Goal: Book appointment/travel/reservation

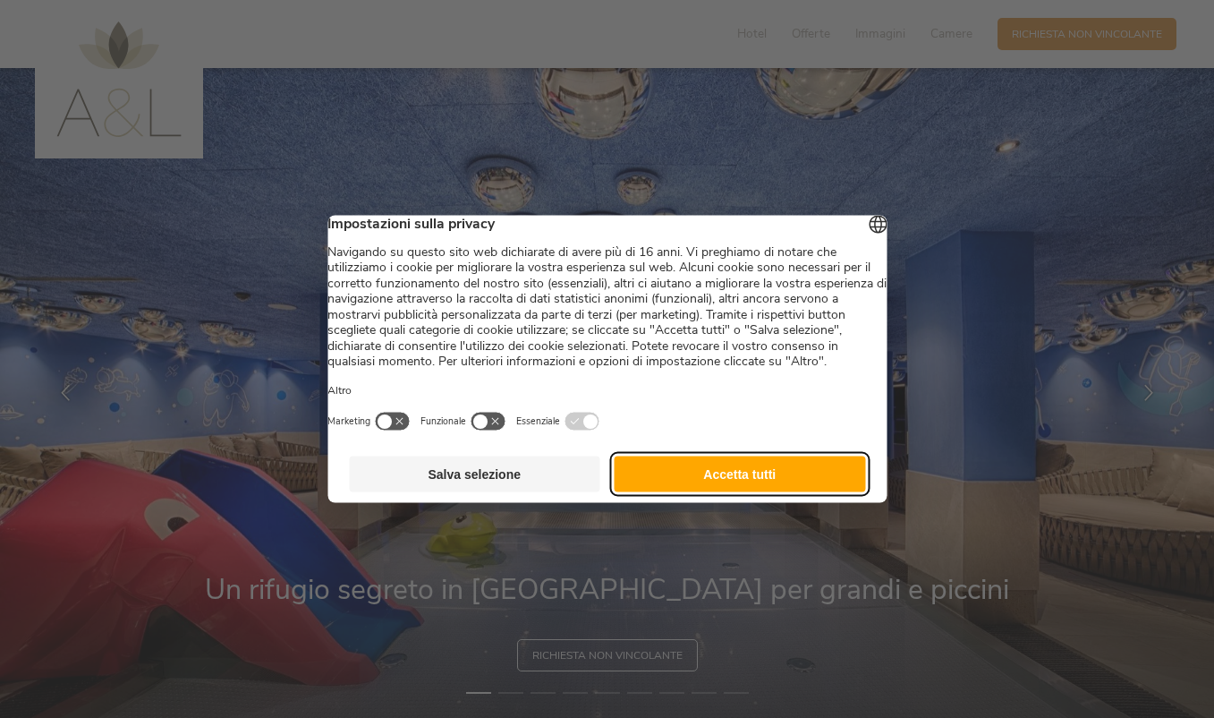
click at [753, 486] on button "Accetta tutti" at bounding box center [740, 474] width 251 height 36
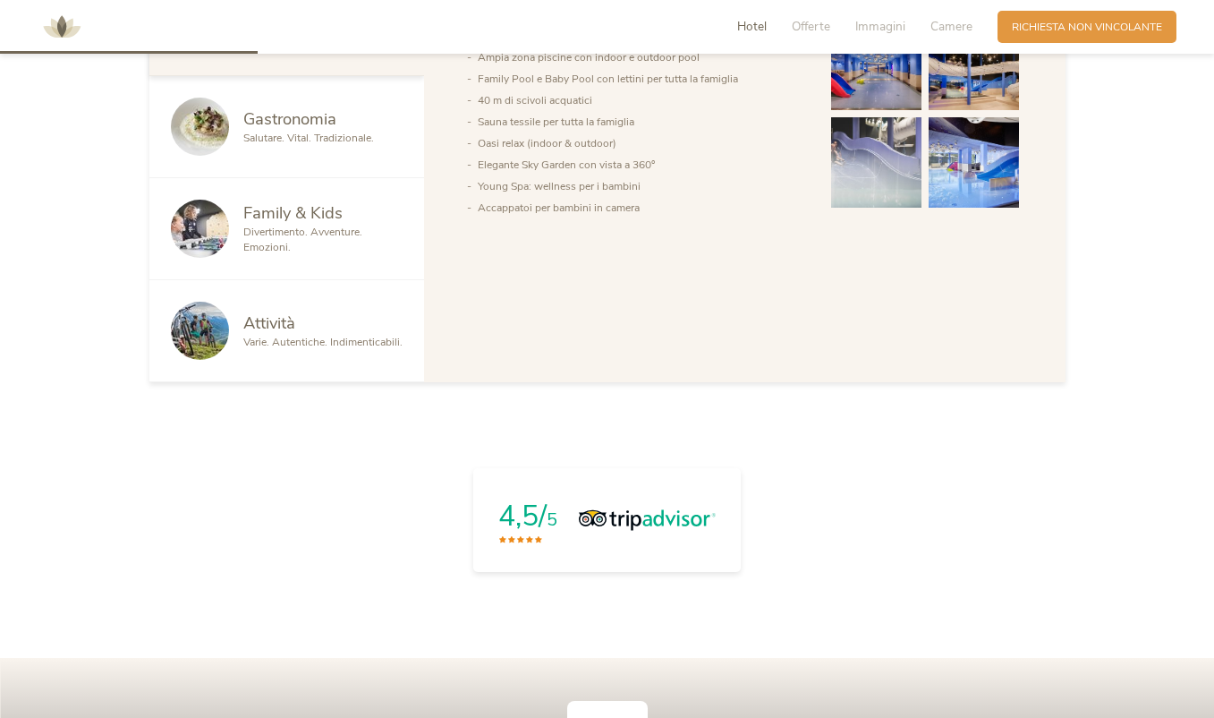
scroll to position [1114, 0]
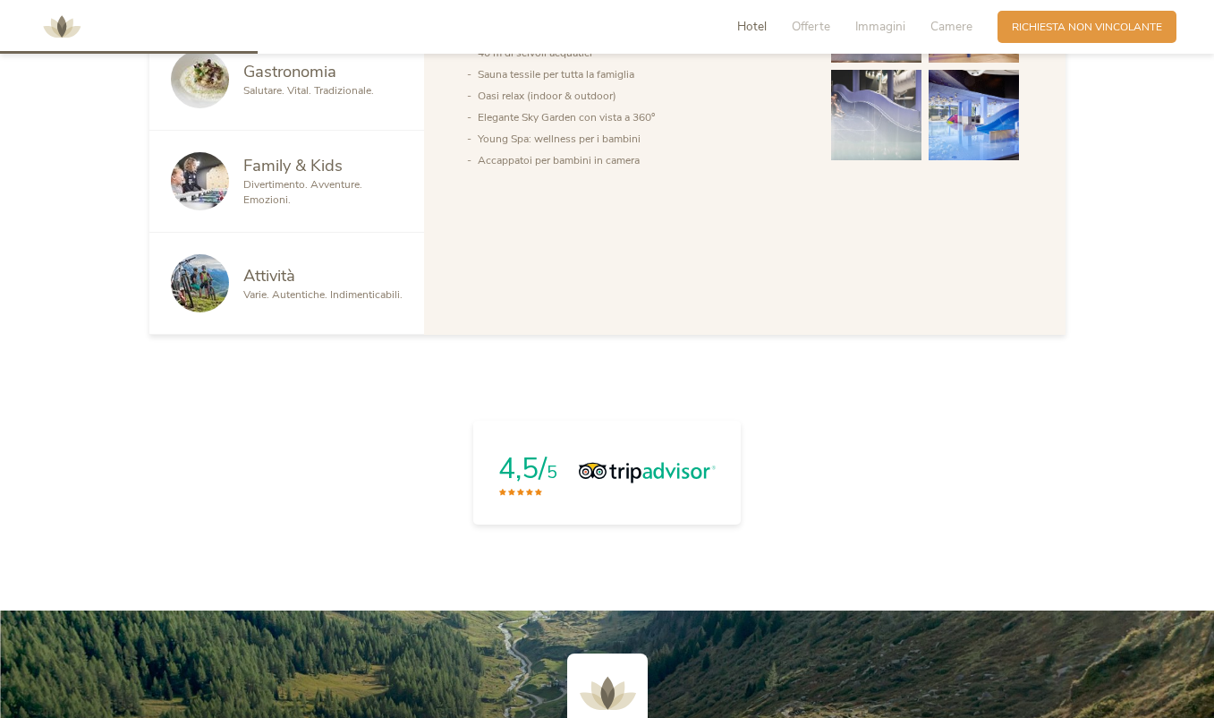
click at [260, 176] on span "Family & Kids" at bounding box center [292, 165] width 99 height 22
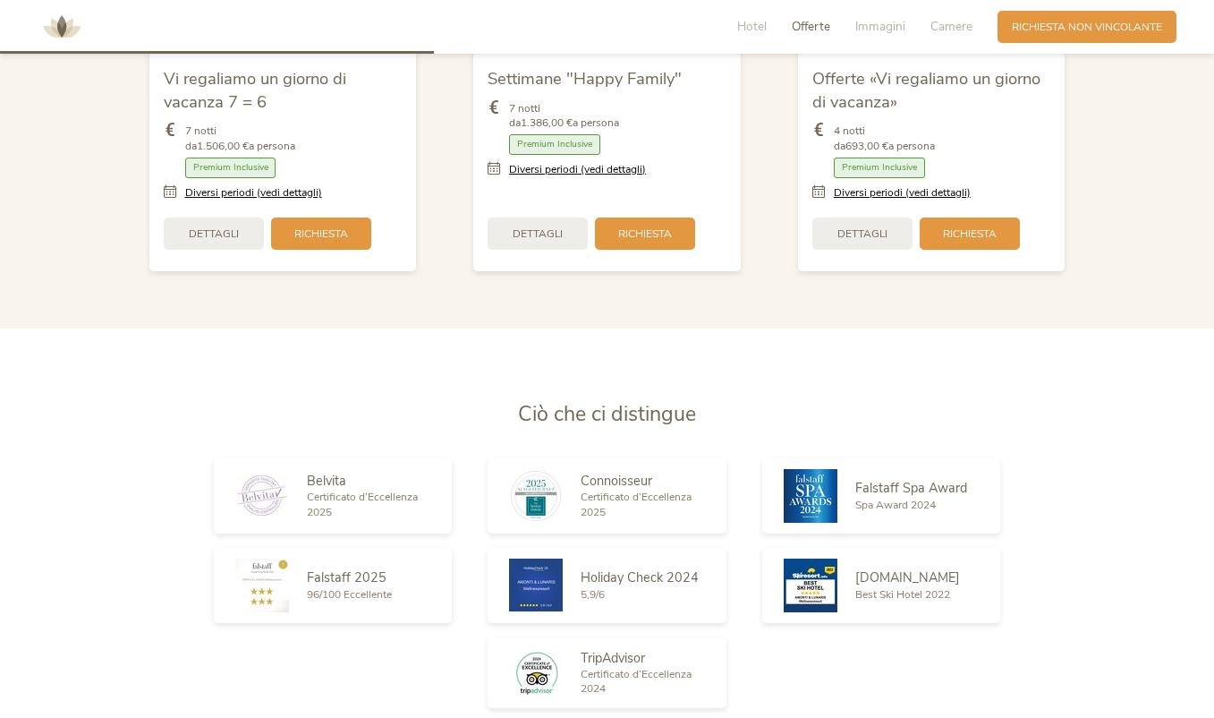
scroll to position [2060, 0]
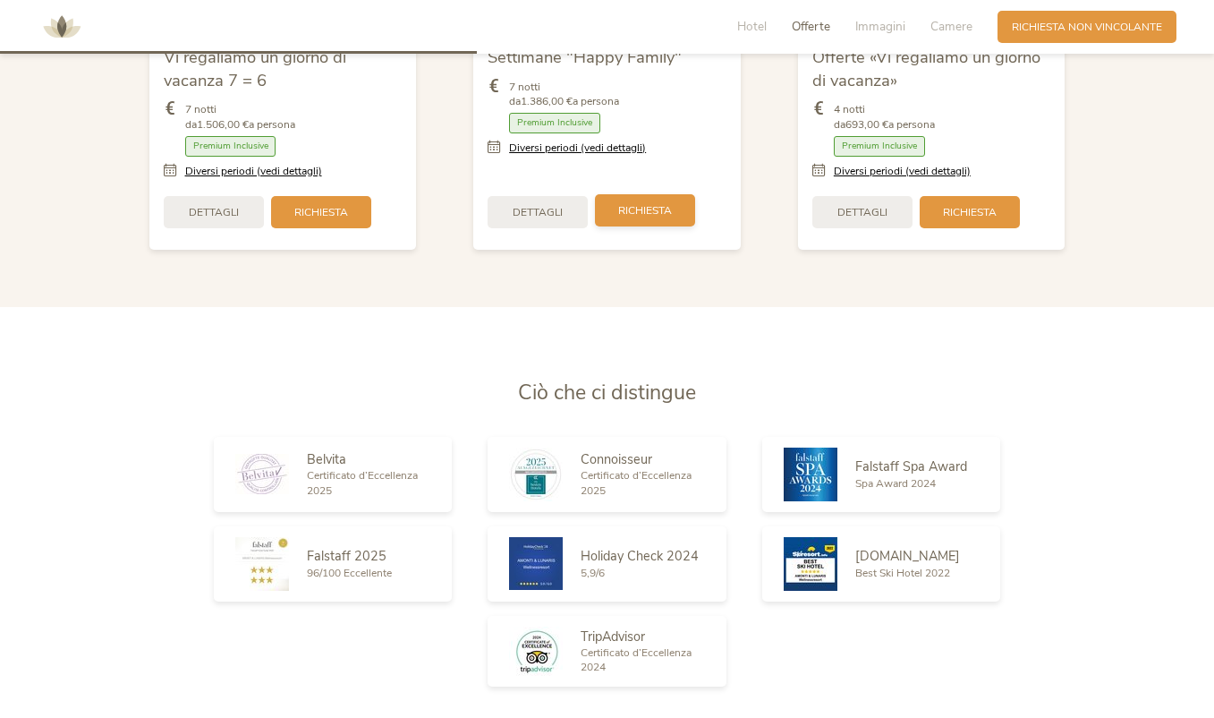
click at [657, 226] on div "Richiesta" at bounding box center [645, 210] width 100 height 32
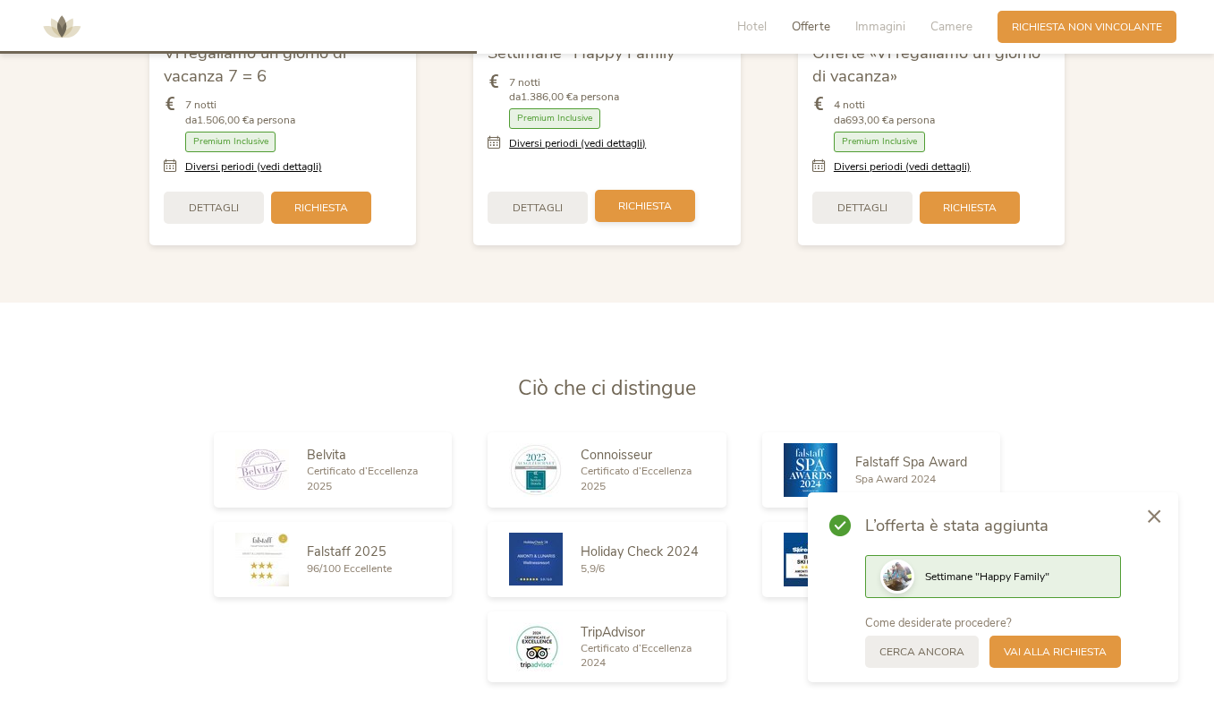
scroll to position [2065, 0]
click at [1004, 643] on span "Vai alla richiesta" at bounding box center [1055, 650] width 103 height 15
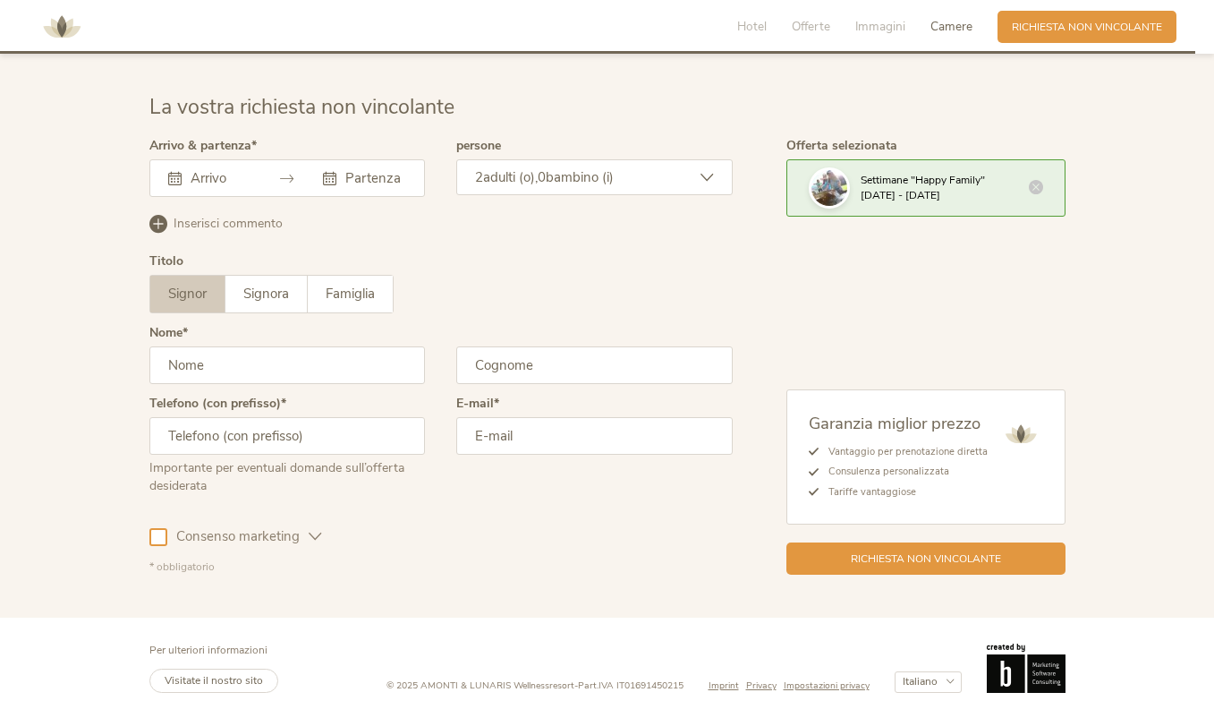
scroll to position [5215, 0]
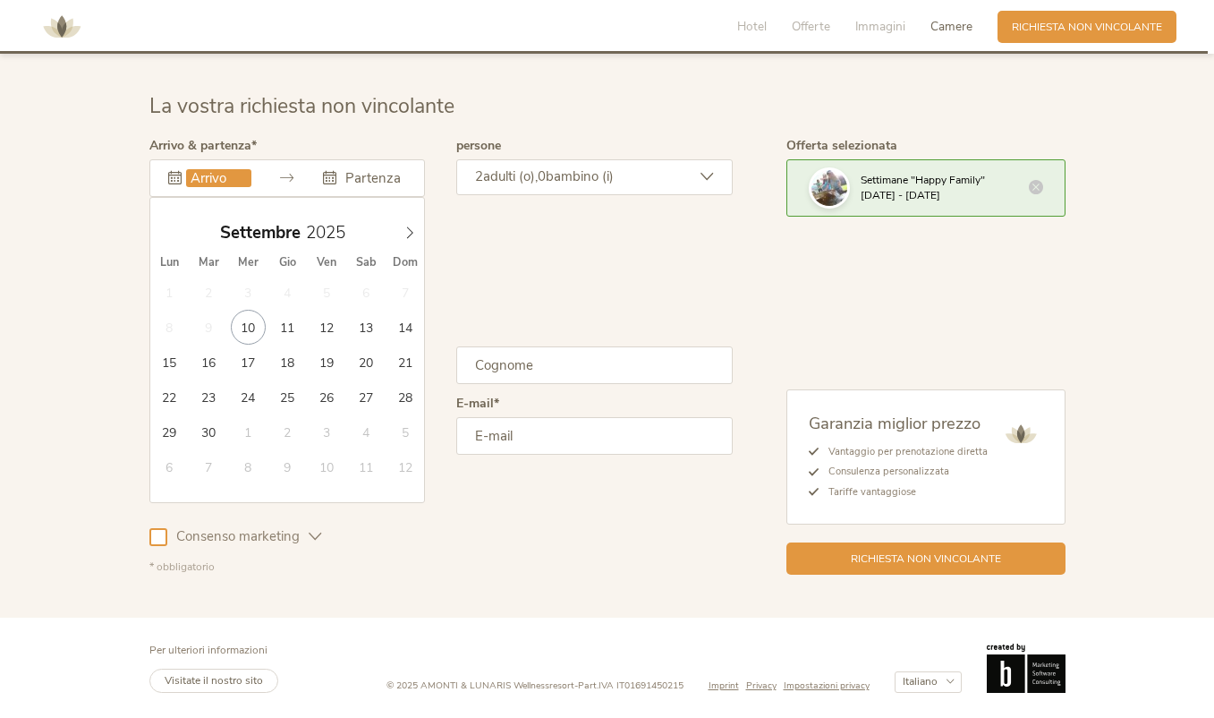
click at [186, 178] on input "text" at bounding box center [218, 178] width 65 height 18
click at [404, 239] on icon at bounding box center [410, 232] width 13 height 13
click at [159, 239] on icon at bounding box center [165, 232] width 13 height 13
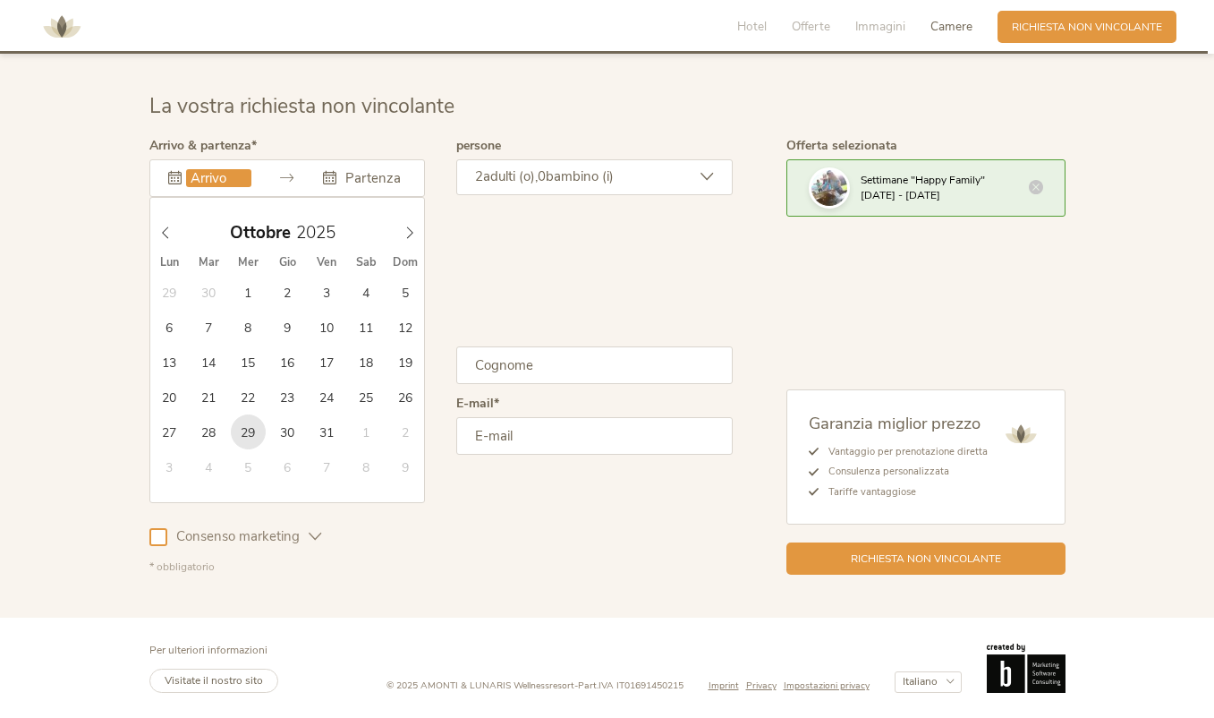
type input "29.10.2025"
drag, startPoint x: 328, startPoint y: 232, endPoint x: 325, endPoint y: 243, distance: 12.2
click at [395, 232] on span at bounding box center [410, 228] width 30 height 25
type input "05.11.2025"
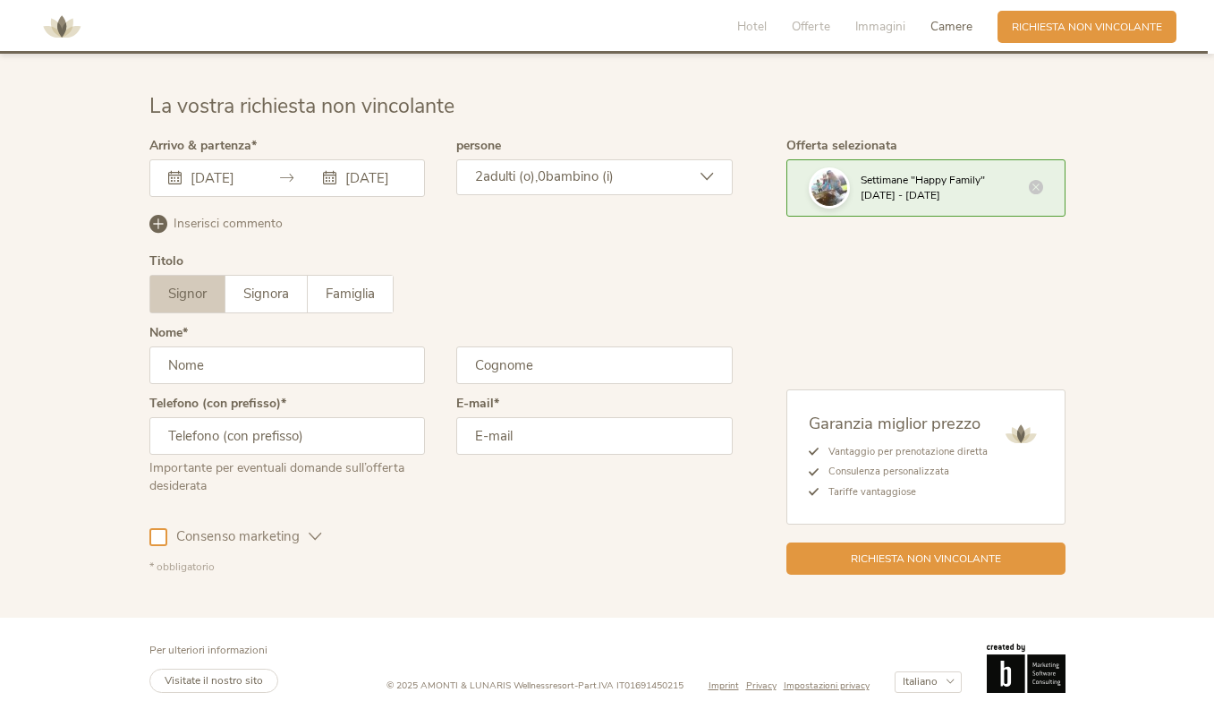
click at [540, 274] on div "Titolo Signor Signora Famiglia Signor Signora Famiglia" at bounding box center [440, 291] width 583 height 72
click at [554, 195] on div "2 adulti (o), 0 bambino (i)" at bounding box center [594, 177] width 277 height 36
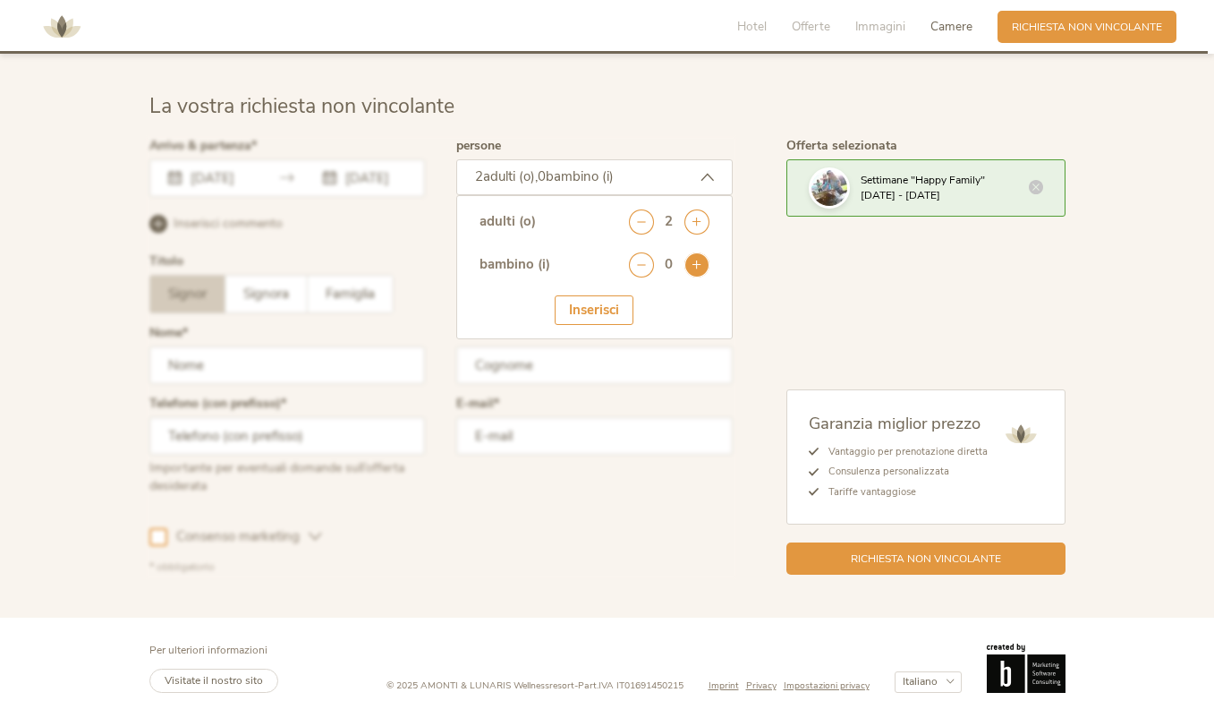
click at [710, 270] on icon at bounding box center [697, 264] width 25 height 25
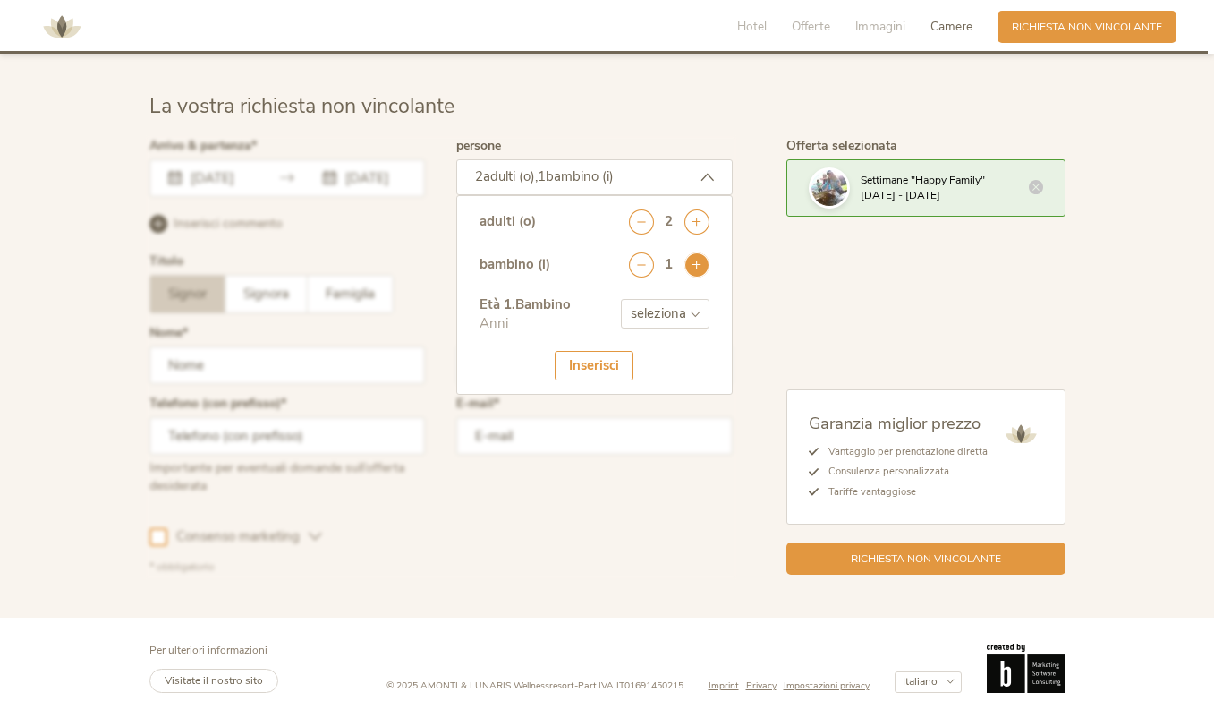
click at [710, 270] on icon at bounding box center [697, 264] width 25 height 25
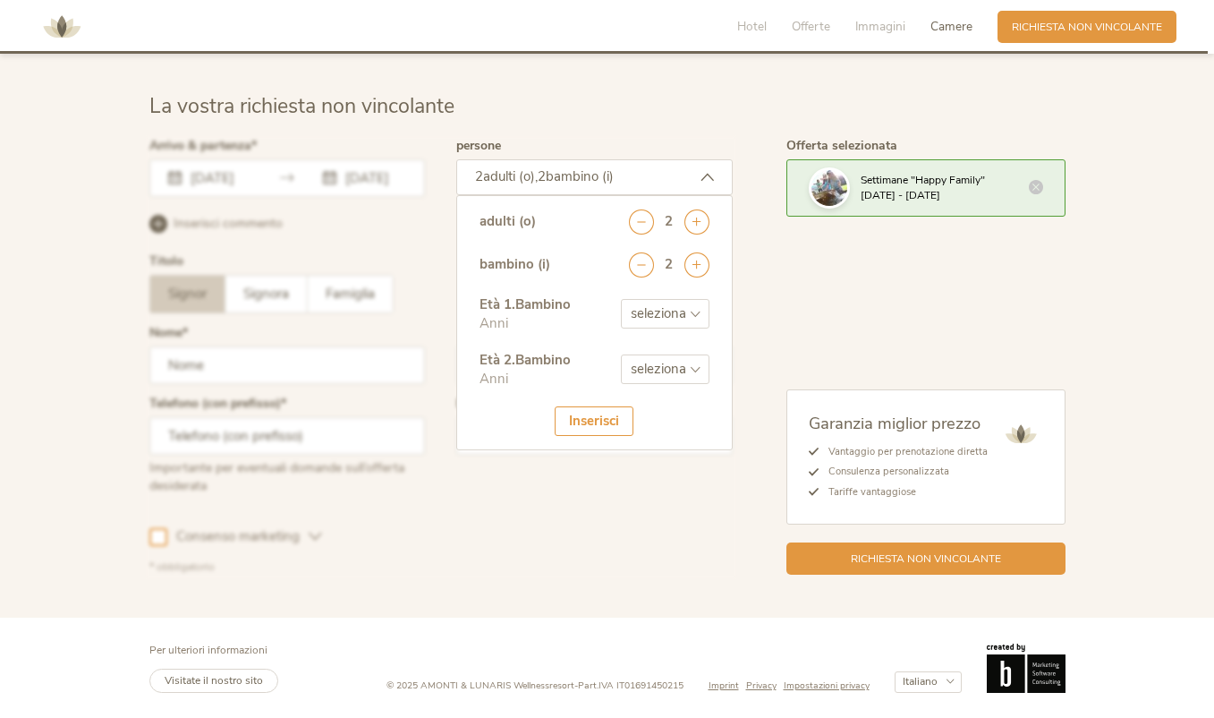
click at [709, 325] on select "seleziona 0 1 2 3 4 5 6 7 8 9 10 11 12 13 14 15 16 17" at bounding box center [665, 314] width 89 height 30
select select "2"
click at [710, 370] on select "seleziona 0 1 2 3 4 5 6 7 8 9 10 11 12 13 14 15 16 17" at bounding box center [665, 369] width 89 height 30
select select "4"
click at [592, 429] on div "Inserisci" at bounding box center [594, 421] width 79 height 30
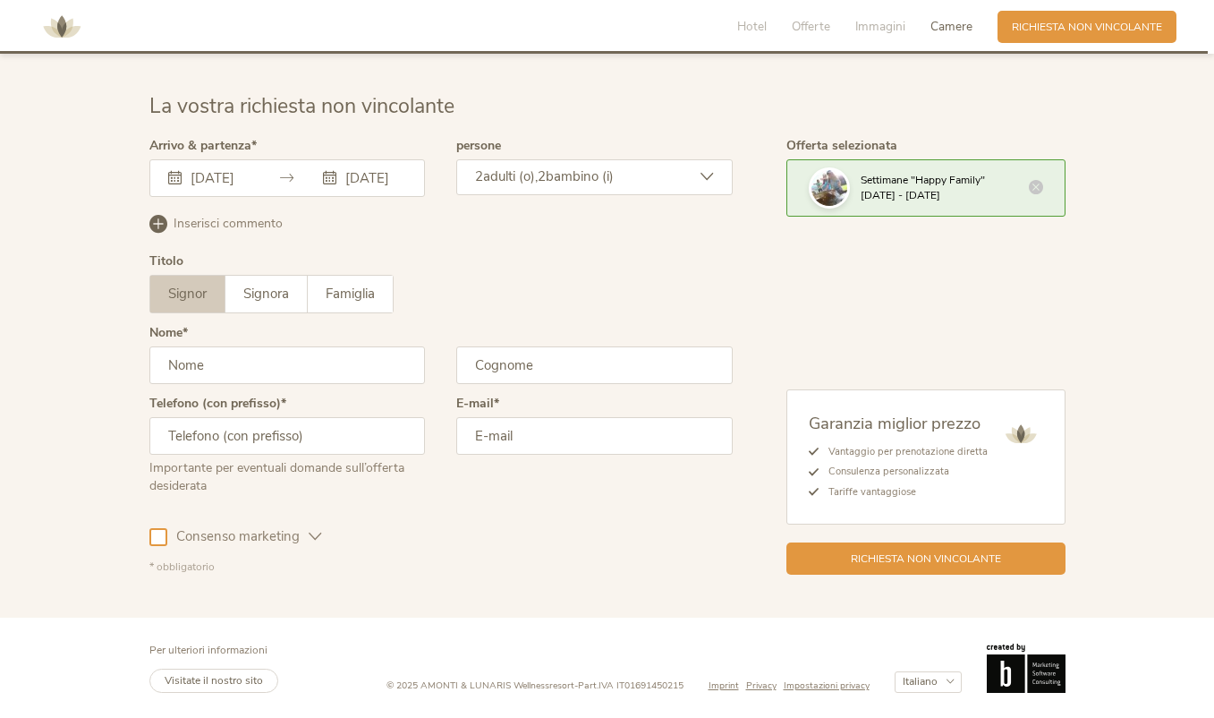
click at [149, 378] on input "text" at bounding box center [287, 365] width 277 height 38
click at [243, 302] on span "Signora" at bounding box center [266, 294] width 46 height 18
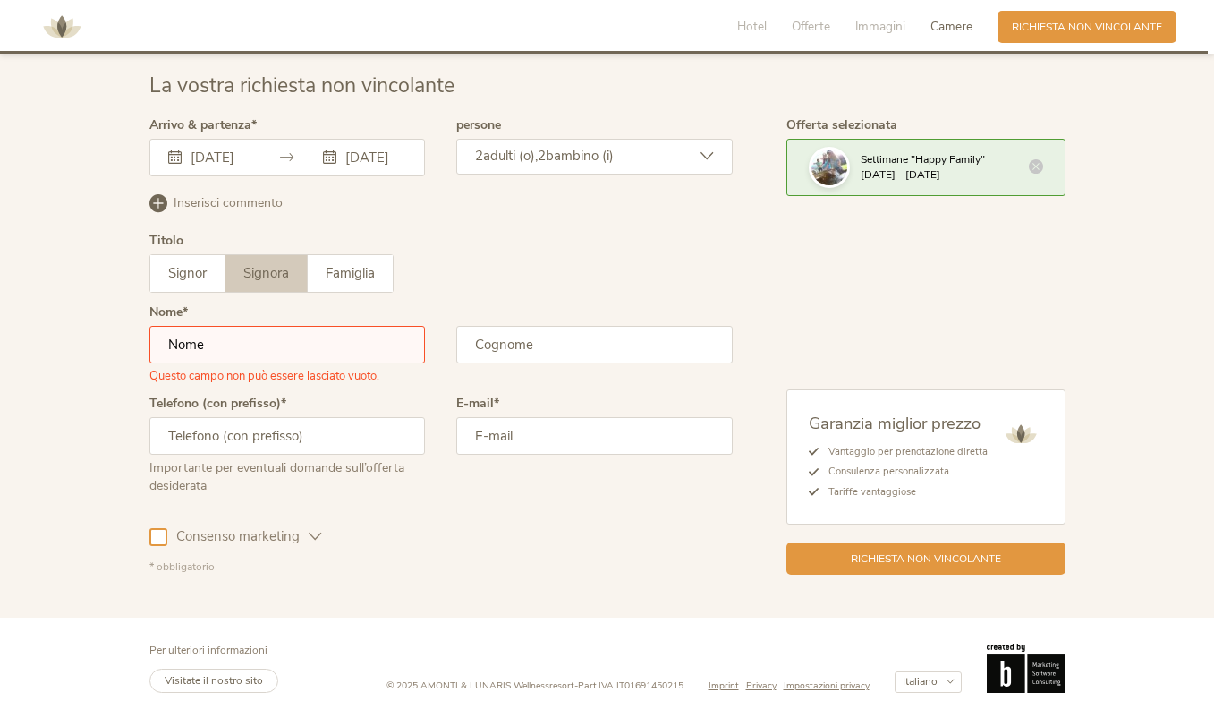
click at [160, 363] on input "text" at bounding box center [287, 345] width 277 height 38
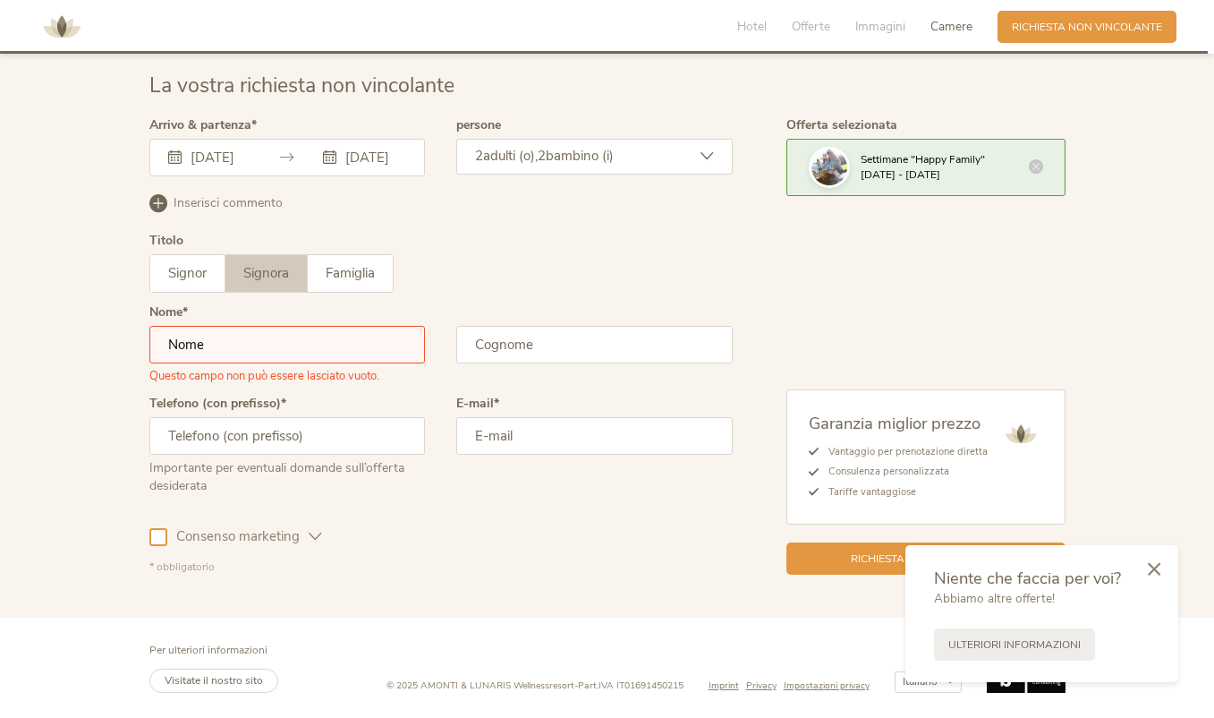
type input "giulia"
type input "sara"
type input "3479218115"
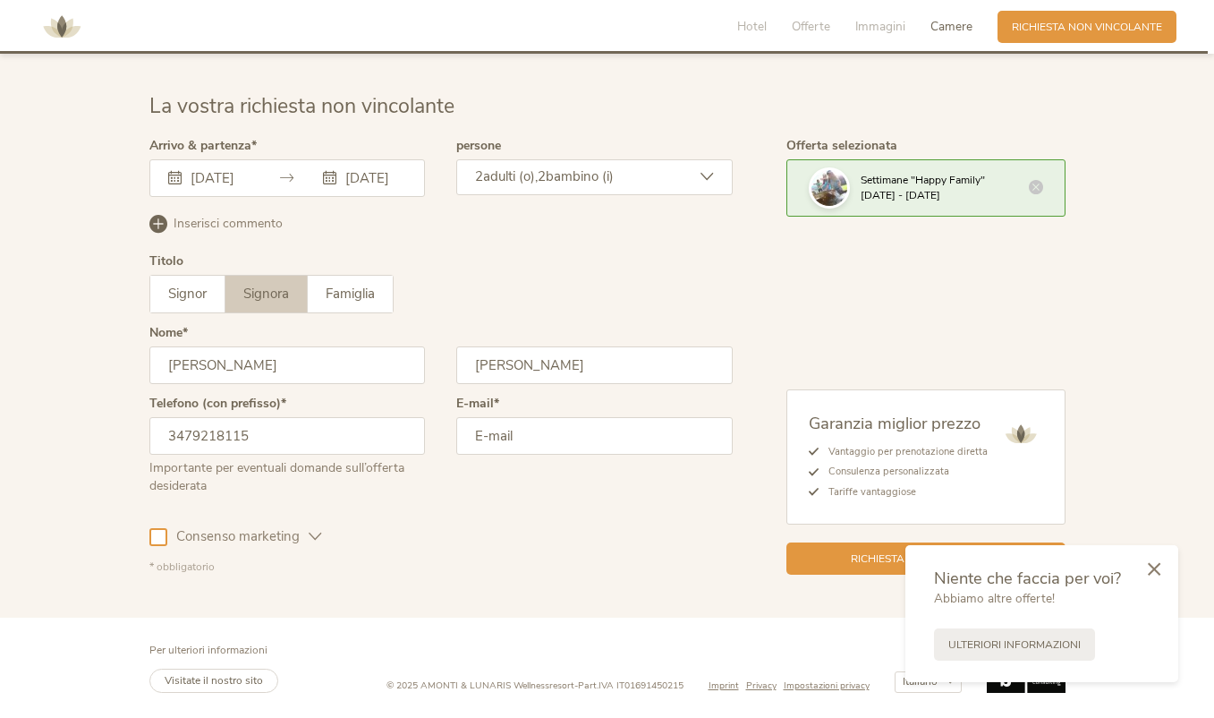
click at [509, 446] on input "email" at bounding box center [594, 436] width 277 height 38
type input "giulia@icreatif.it"
drag, startPoint x: 1134, startPoint y: 530, endPoint x: 891, endPoint y: 532, distance: 242.5
click at [1148, 562] on icon at bounding box center [1154, 568] width 13 height 13
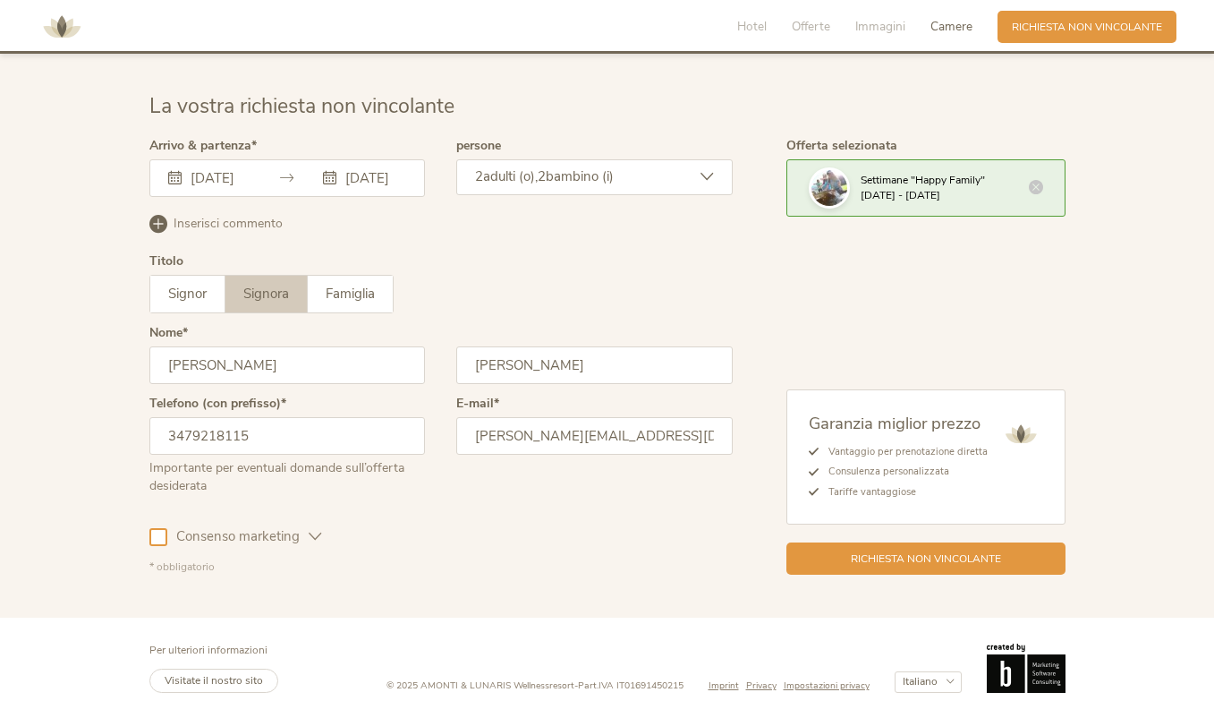
click at [309, 530] on icon at bounding box center [315, 536] width 13 height 13
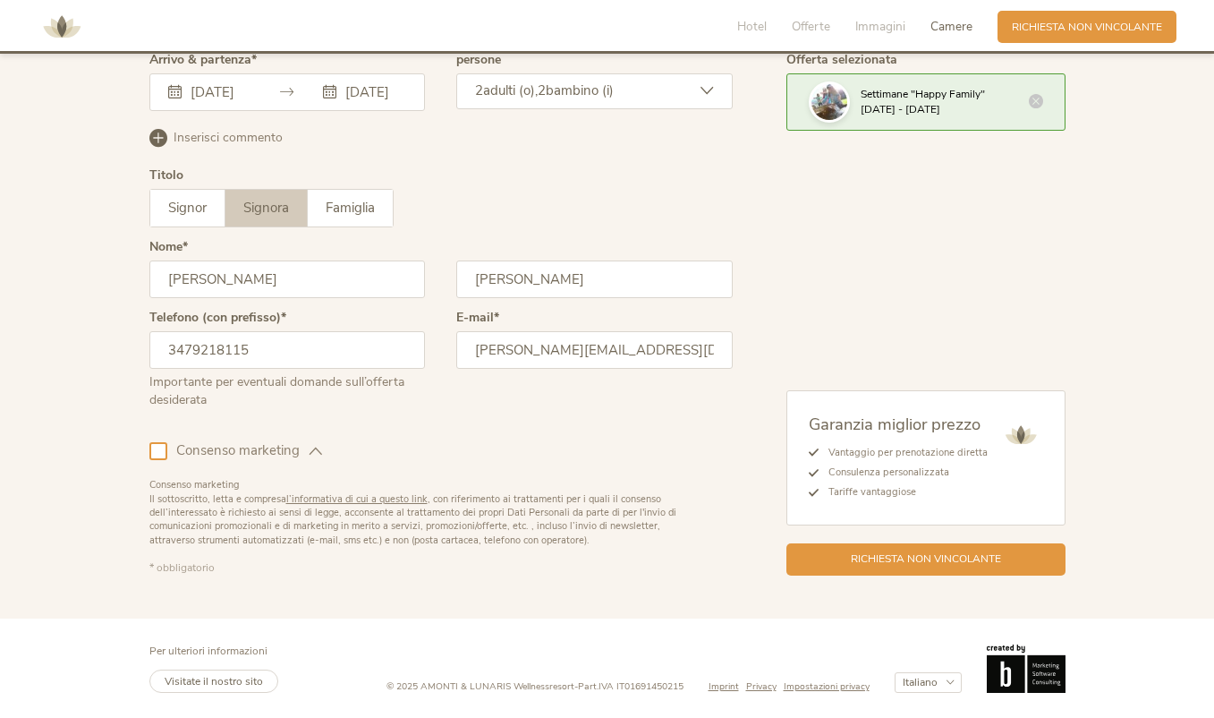
scroll to position [5315, 0]
click at [1066, 541] on div "Richiesta non vincolante" at bounding box center [926, 557] width 279 height 32
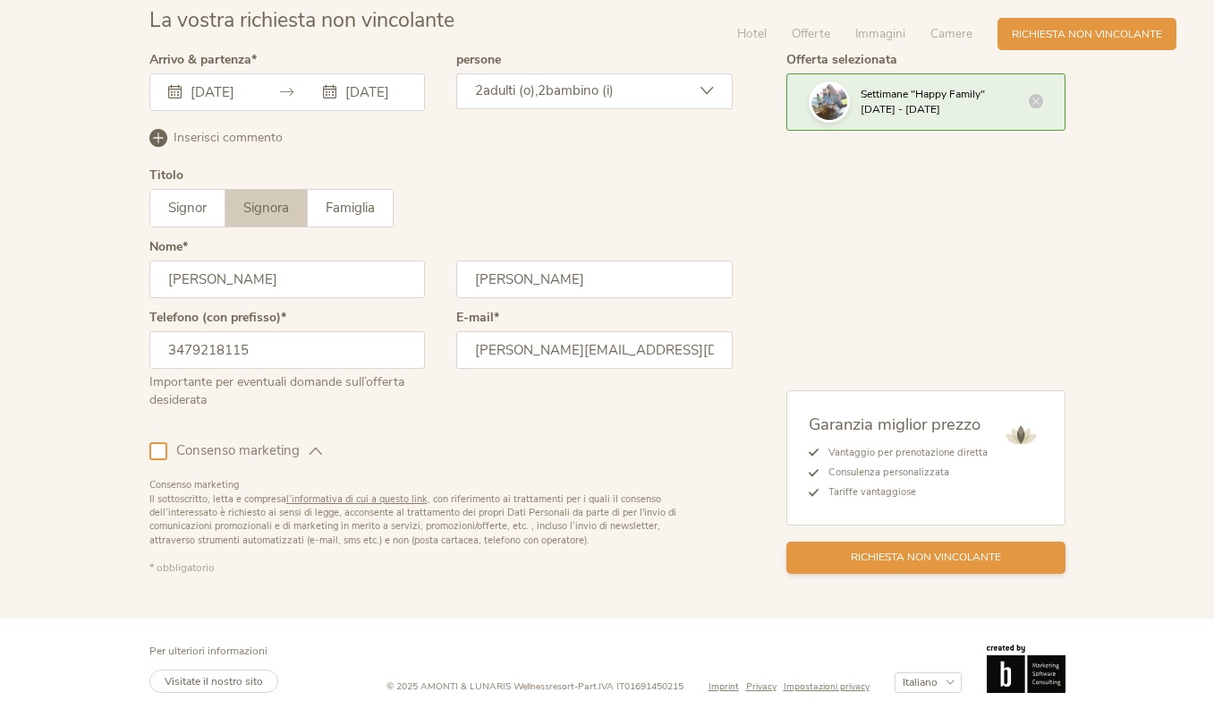
scroll to position [0, 0]
